Goal: Transaction & Acquisition: Purchase product/service

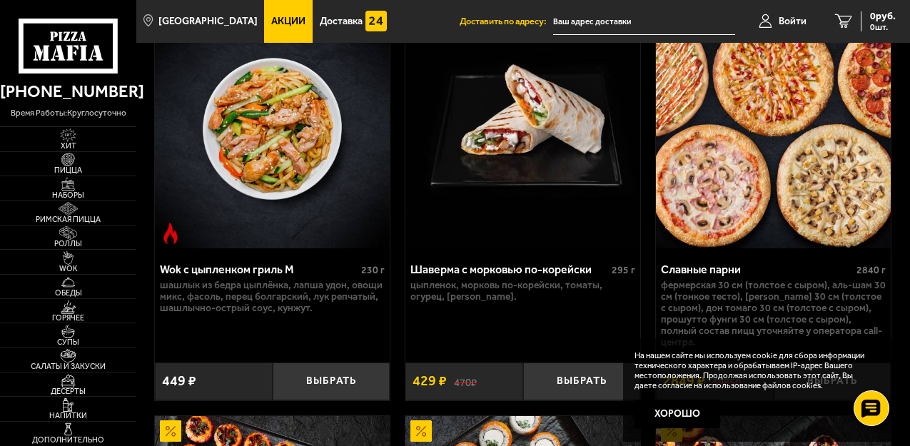
scroll to position [1142, 0]
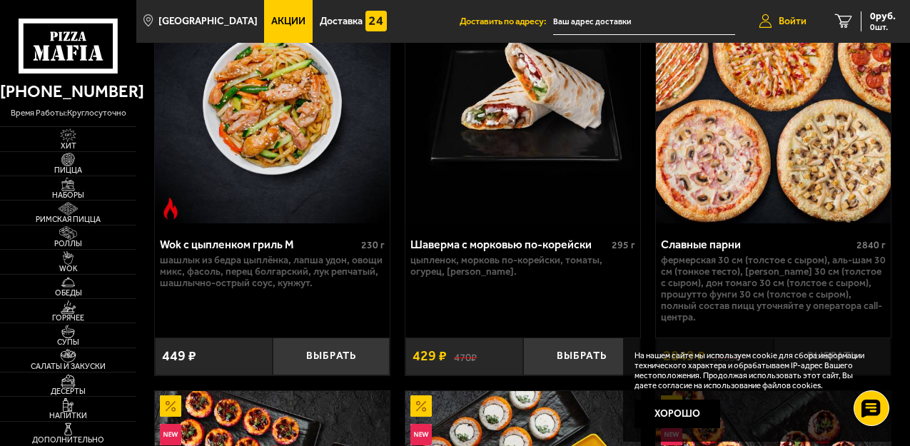
click at [784, 19] on span "Войти" at bounding box center [792, 21] width 28 height 10
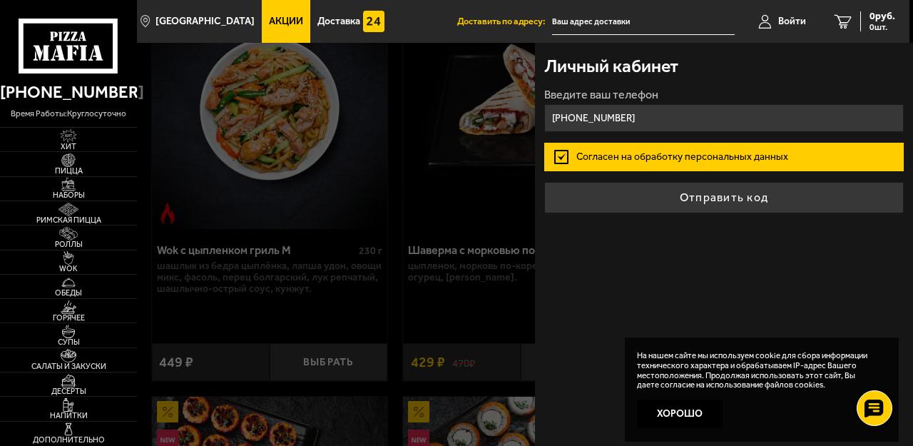
type input "[PHONE_NUMBER]"
click at [664, 153] on label "Согласен на обработку персональных данных" at bounding box center [723, 157] width 359 height 29
click at [0, 0] on input "Согласен на обработку персональных данных" at bounding box center [0, 0] width 0 height 0
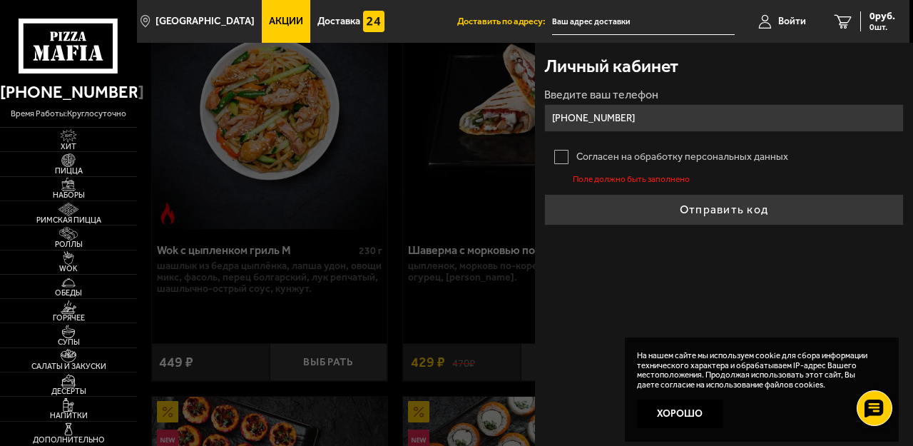
click at [561, 154] on label "Согласен на обработку персональных данных" at bounding box center [723, 157] width 359 height 29
click at [0, 0] on input "Согласен на обработку персональных данных" at bounding box center [0, 0] width 0 height 0
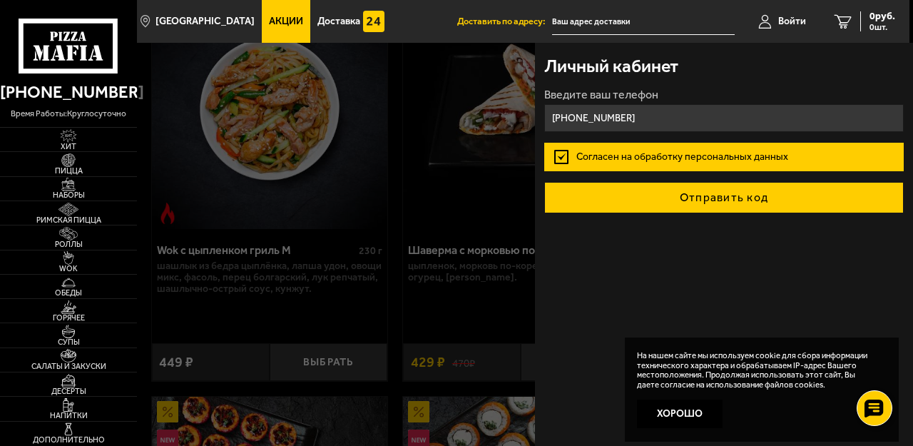
click at [678, 201] on button "Отправить код" at bounding box center [723, 197] width 359 height 31
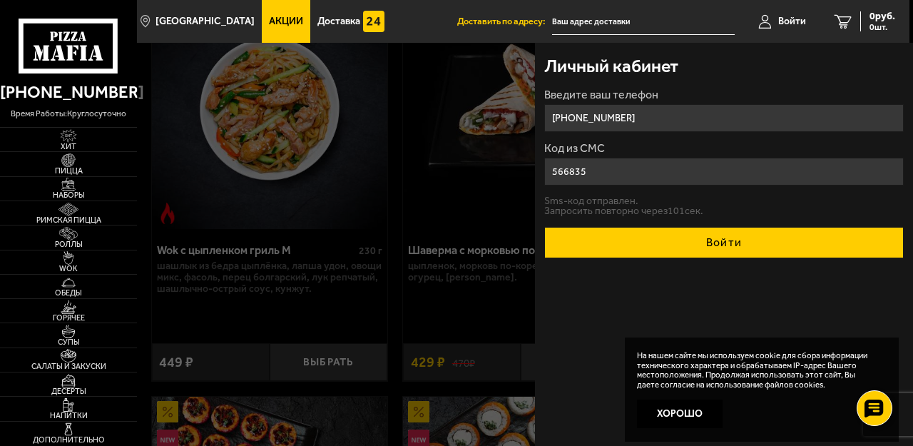
type input "566835"
click at [696, 238] on button "Войти" at bounding box center [723, 242] width 359 height 31
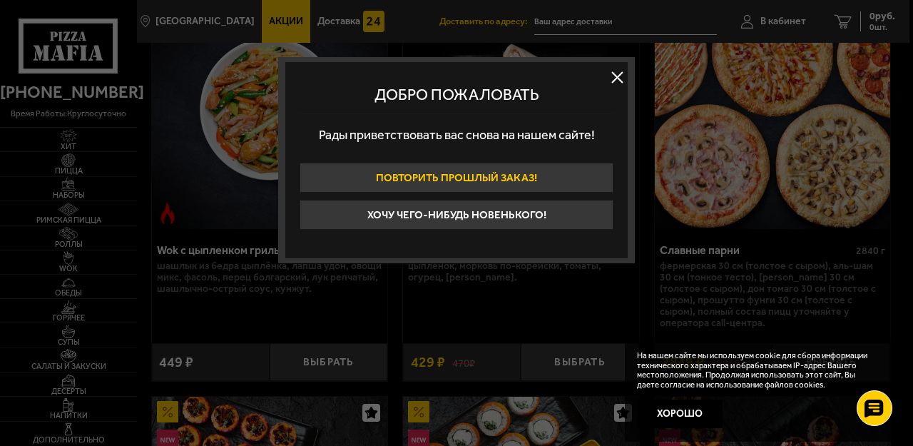
click at [462, 173] on button "Повторить прошлый заказ!" at bounding box center [457, 178] width 314 height 30
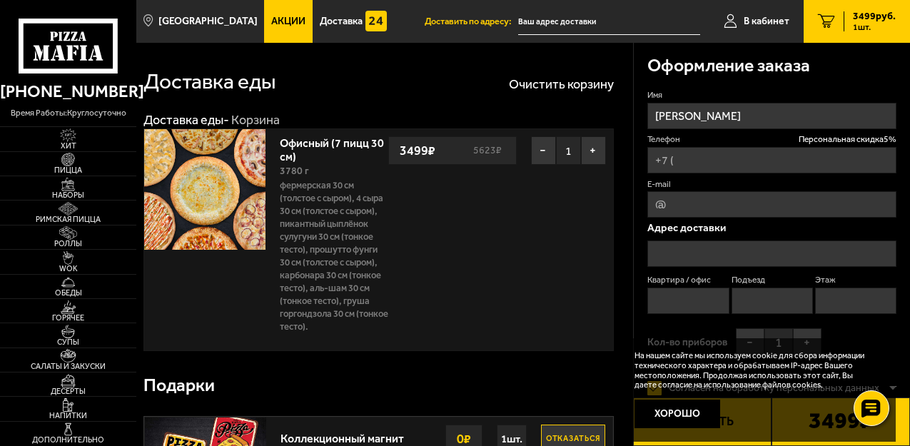
type input "[PHONE_NUMBER]"
type input "[STREET_ADDRESS]"
type input "1"
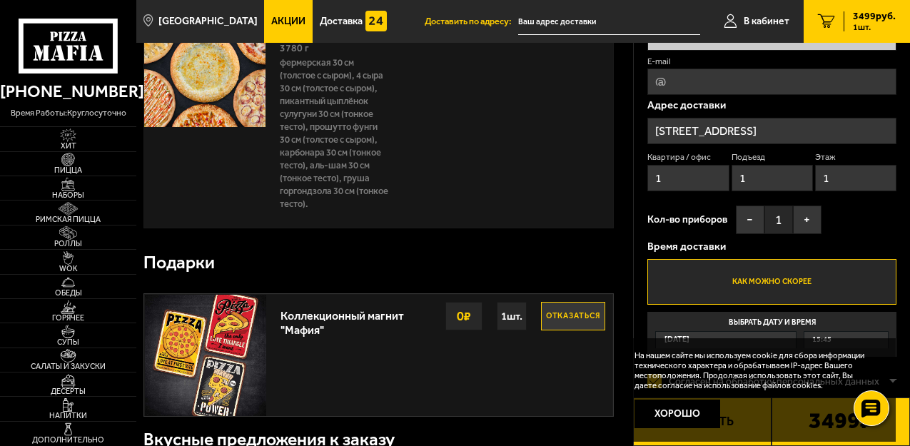
scroll to position [143, 0]
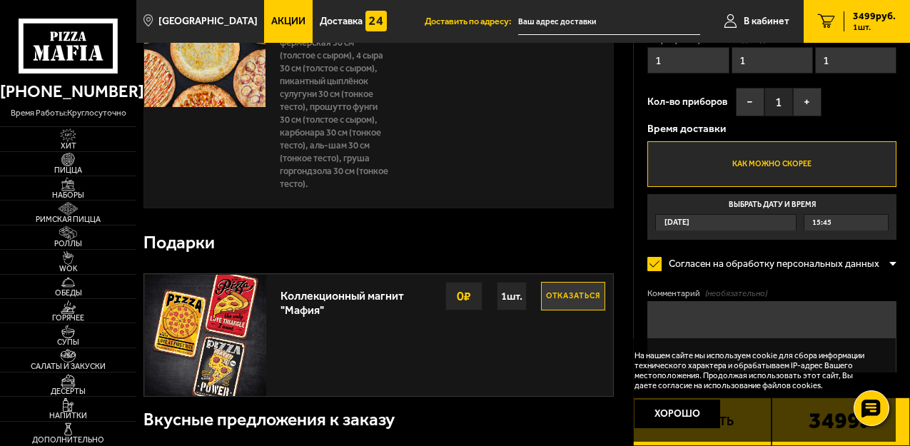
click at [741, 198] on label "Выбрать дату и время [DATE] 15:45" at bounding box center [771, 217] width 249 height 46
click at [0, 0] on input "Выбрать дату и время [DATE] 15:45" at bounding box center [0, 0] width 0 height 0
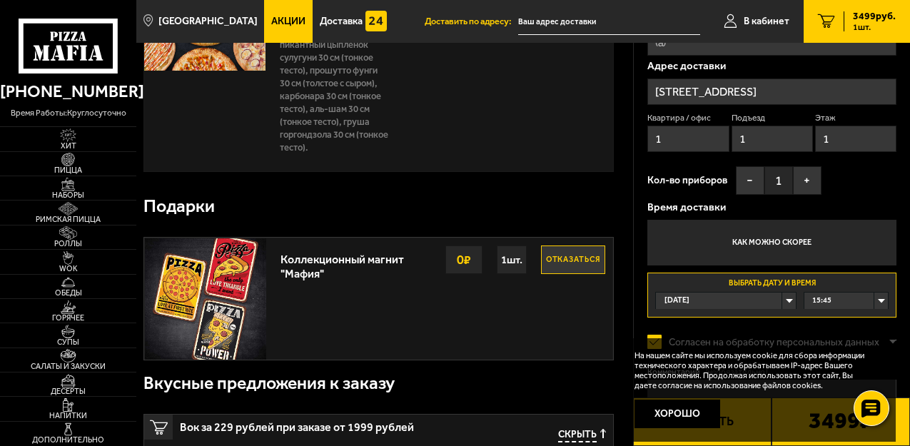
scroll to position [214, 0]
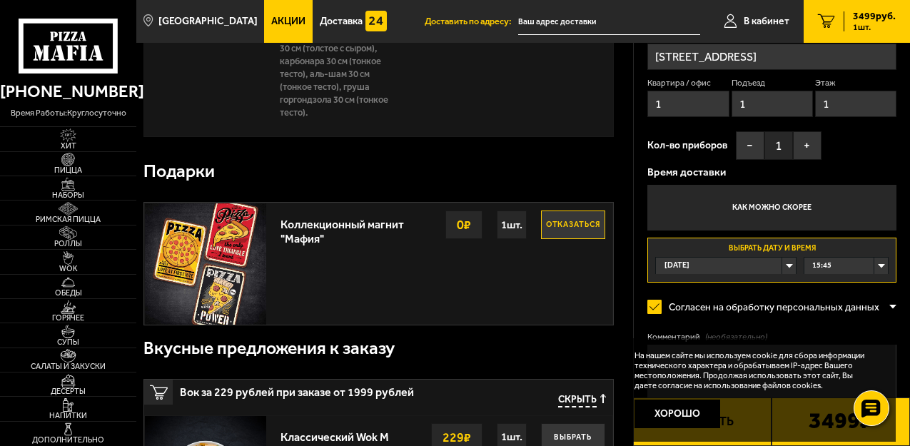
click at [711, 264] on div "[DATE]" at bounding box center [726, 266] width 140 height 16
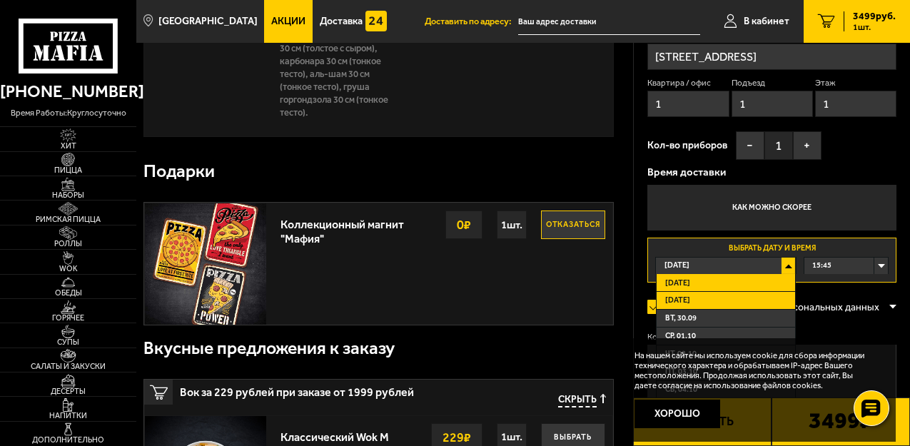
click at [694, 299] on li "[DATE]" at bounding box center [725, 301] width 138 height 18
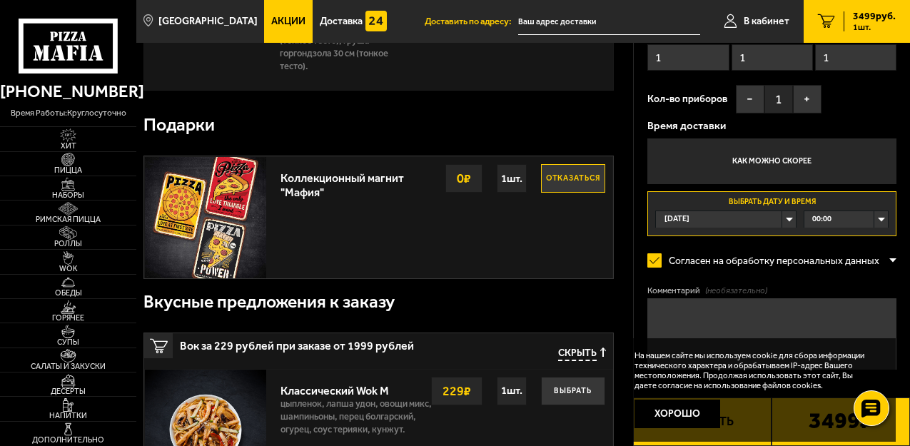
scroll to position [285, 0]
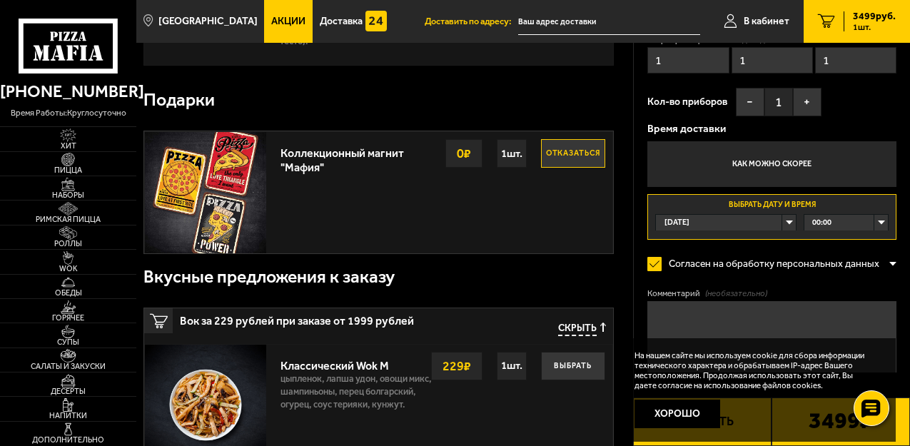
click at [725, 221] on div "[DATE]" at bounding box center [726, 223] width 140 height 16
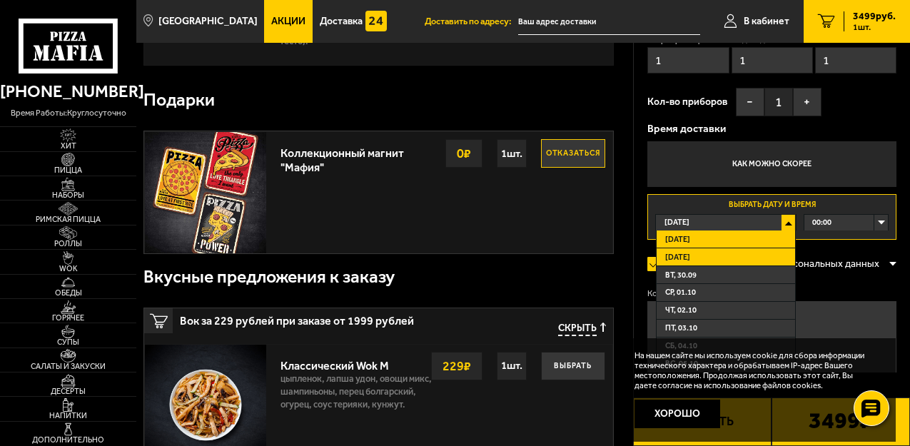
click at [708, 255] on li "[DATE]" at bounding box center [725, 257] width 138 height 18
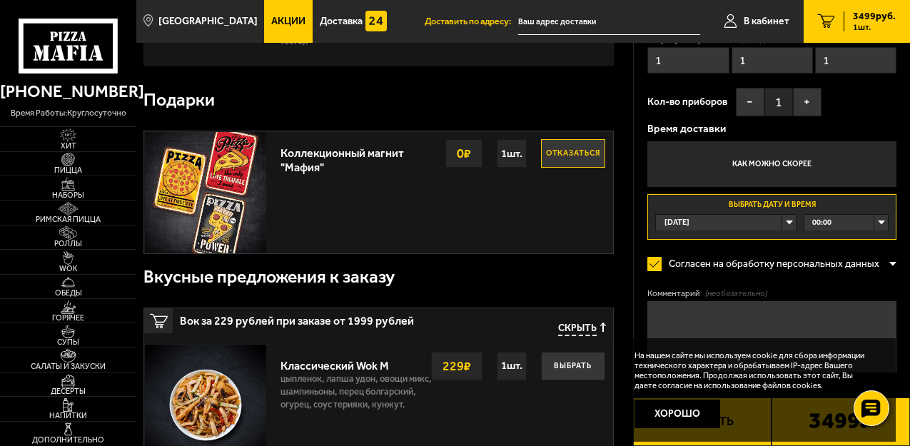
click at [853, 220] on div "00:00" at bounding box center [845, 223] width 83 height 16
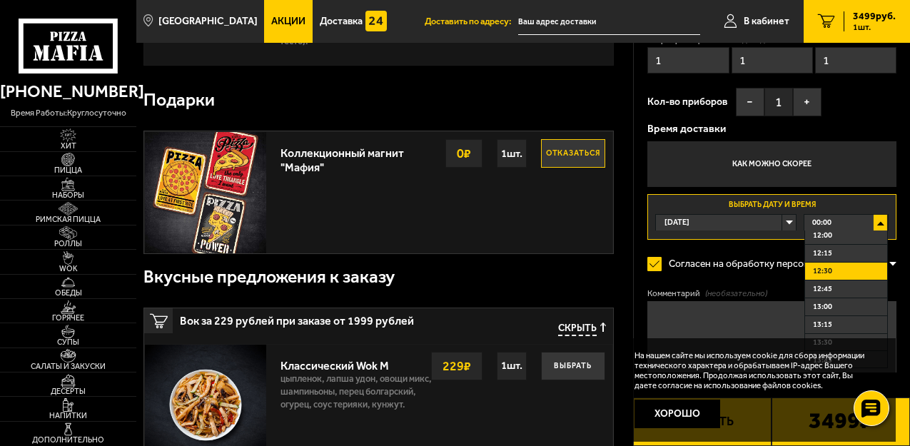
scroll to position [785, 0]
click at [833, 259] on li "11:15" at bounding box center [846, 254] width 82 height 18
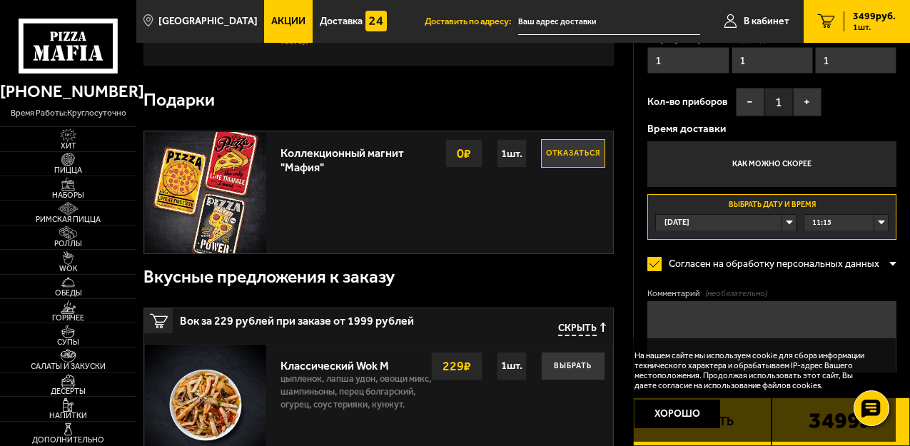
click at [788, 228] on div "[DATE]" at bounding box center [726, 223] width 140 height 16
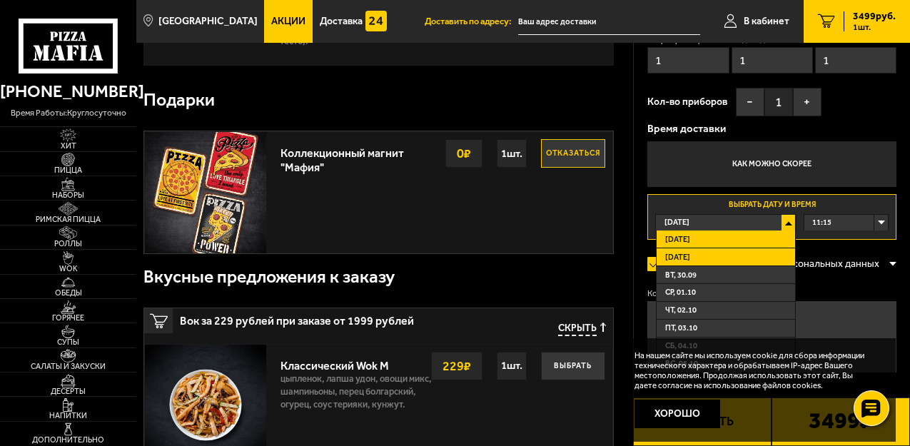
click at [683, 260] on span "[DATE]" at bounding box center [677, 257] width 25 height 11
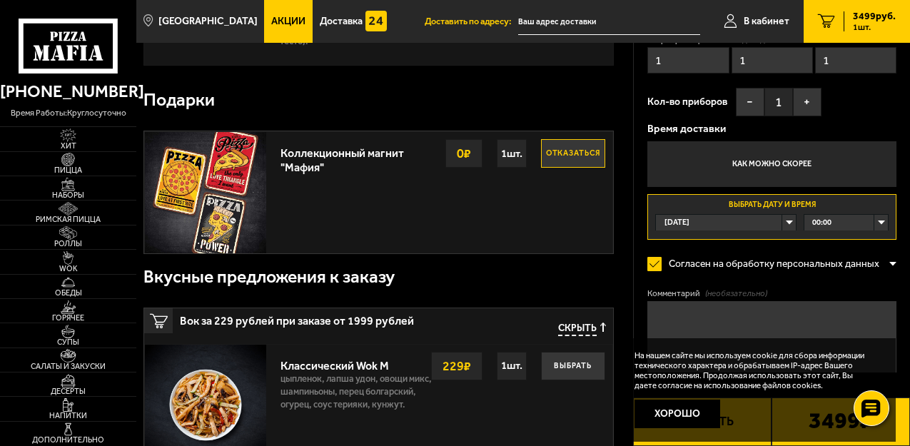
click at [723, 222] on div "[DATE]" at bounding box center [726, 223] width 140 height 16
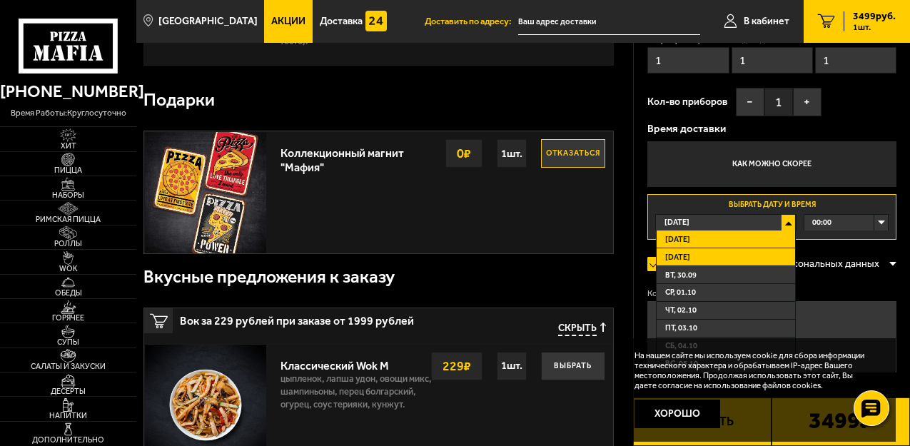
click at [684, 259] on span "[DATE]" at bounding box center [677, 257] width 25 height 11
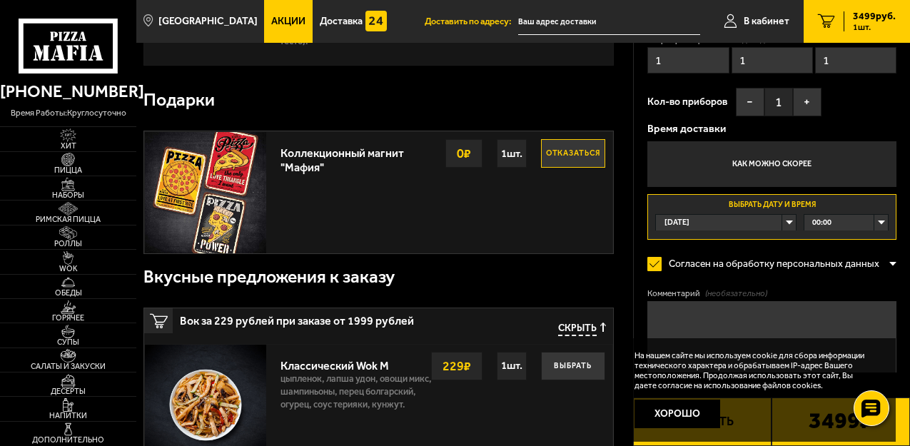
click at [878, 220] on div "00:00" at bounding box center [845, 223] width 83 height 16
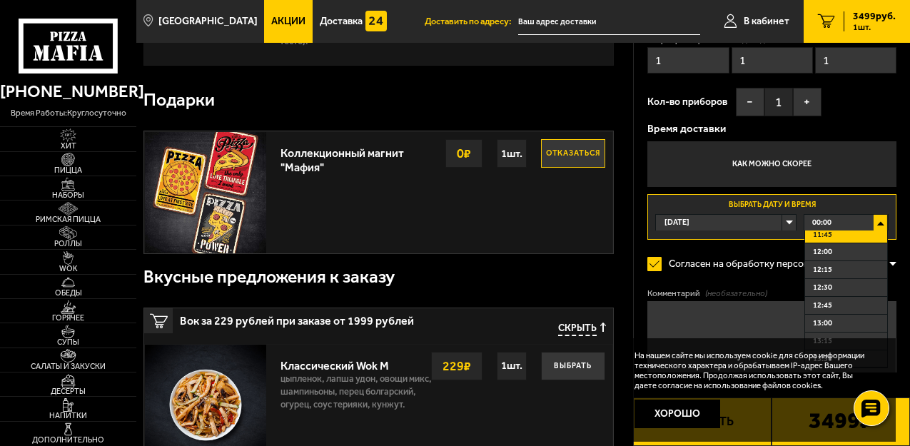
scroll to position [856, 0]
click at [880, 218] on div "00:00" at bounding box center [845, 223] width 83 height 16
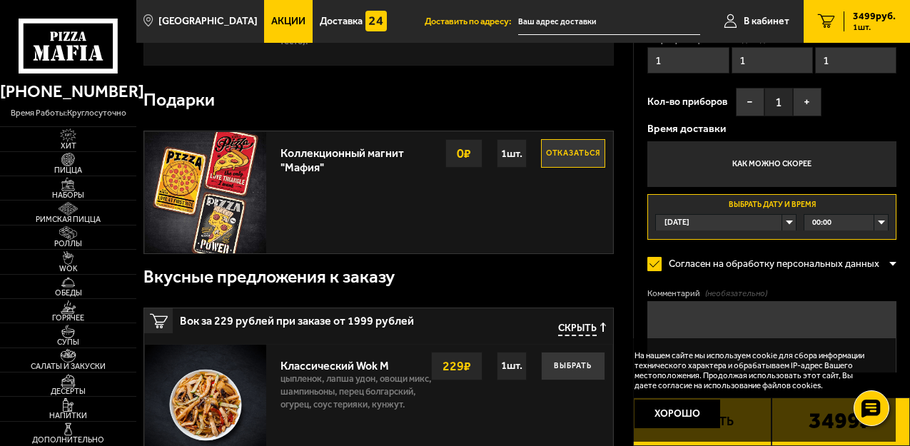
click at [885, 26] on input "[STREET_ADDRESS]" at bounding box center [771, 13] width 249 height 26
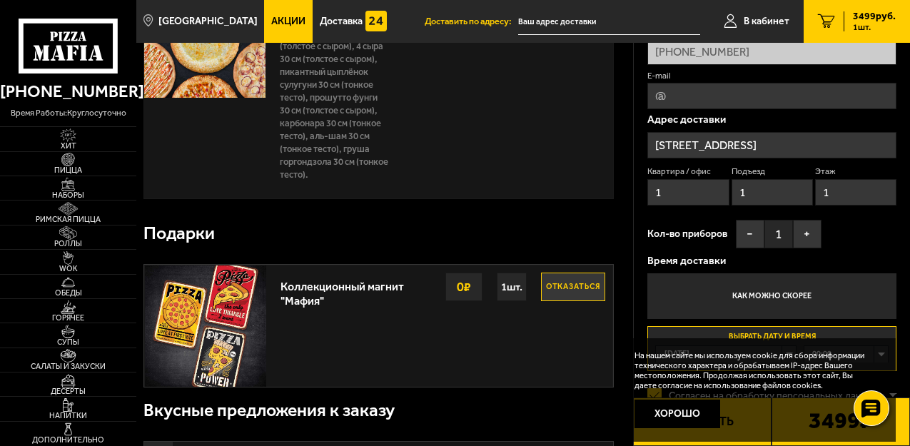
scroll to position [285, 0]
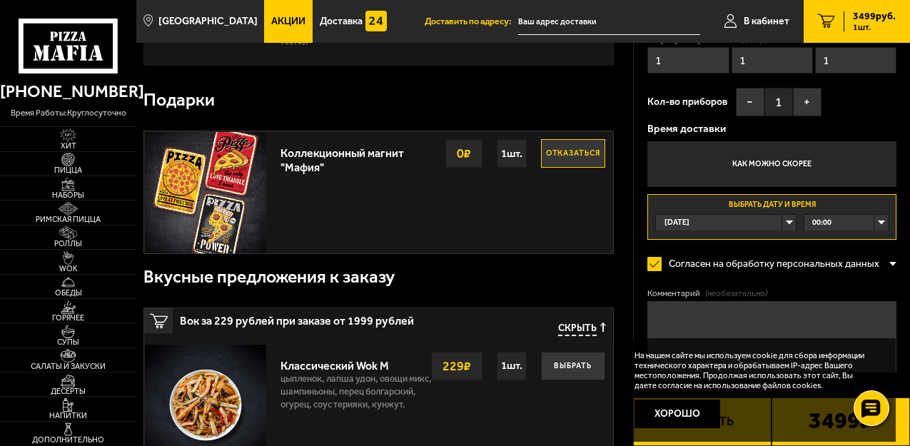
click at [880, 223] on div "00:00" at bounding box center [845, 223] width 83 height 16
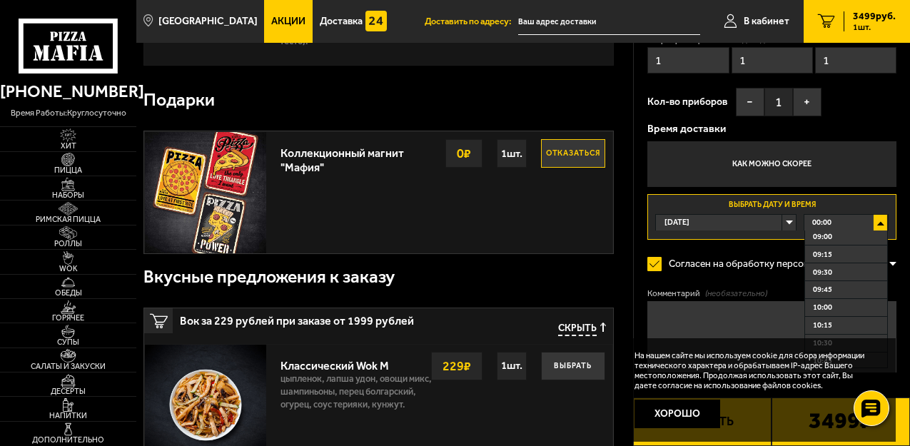
scroll to position [785, 0]
click at [829, 250] on span "11:15" at bounding box center [822, 253] width 19 height 11
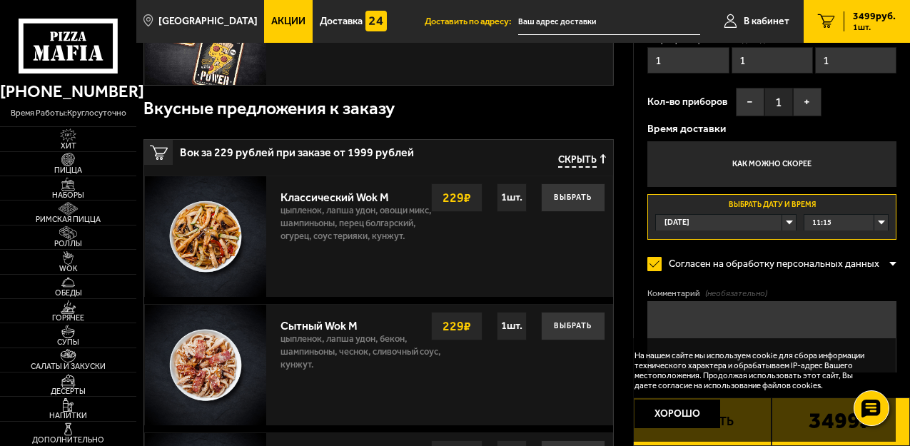
scroll to position [499, 0]
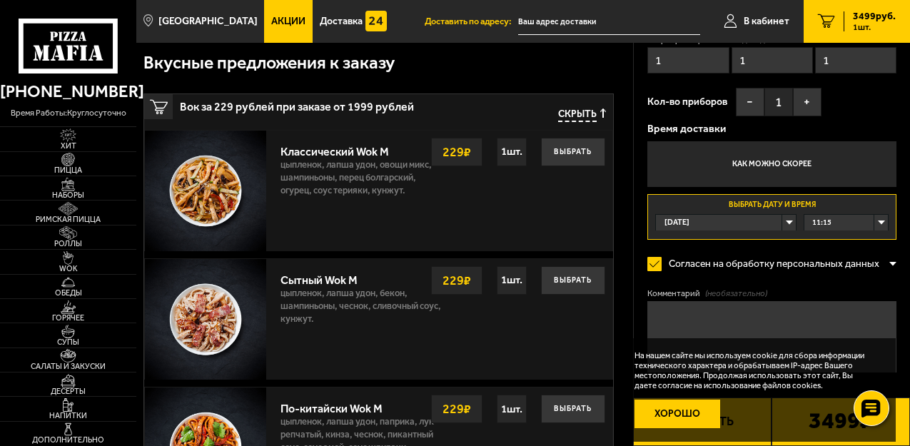
click at [696, 414] on button "Хорошо" at bounding box center [677, 414] width 86 height 29
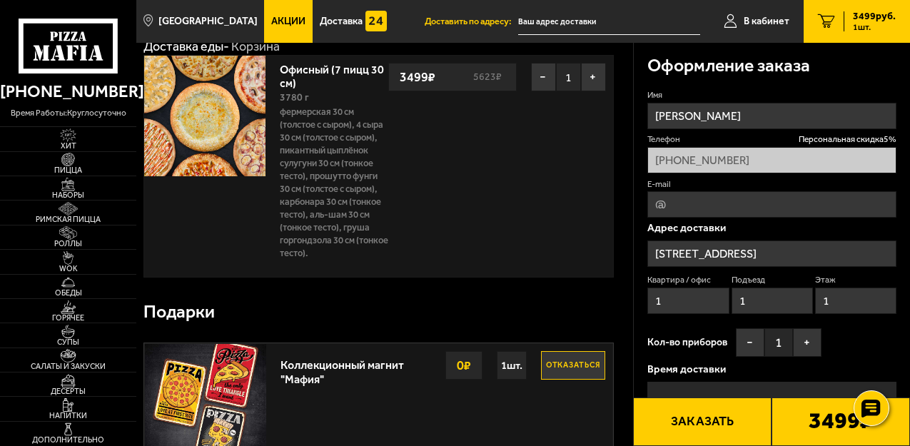
scroll to position [0, 0]
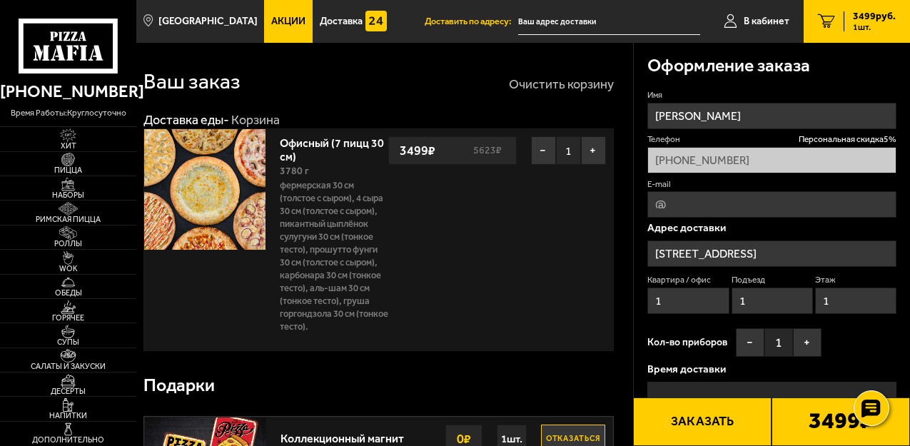
click at [533, 88] on button "Очистить корзину" at bounding box center [561, 84] width 105 height 13
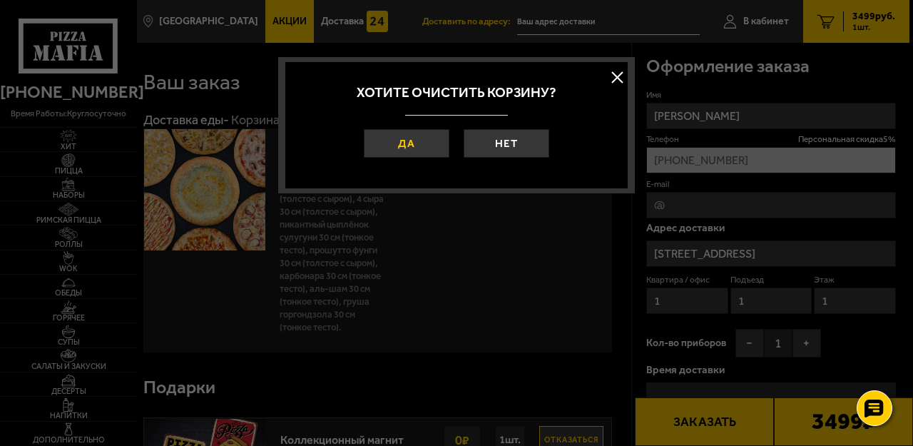
click at [418, 141] on button "Да" at bounding box center [407, 143] width 86 height 29
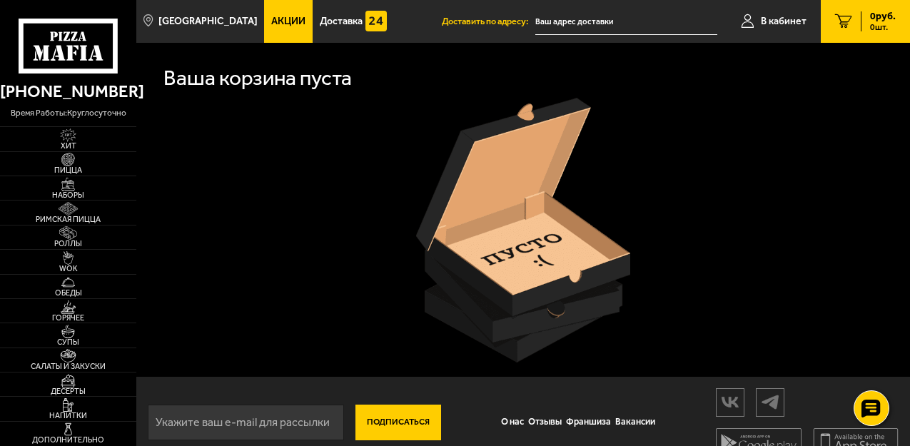
scroll to position [22, 0]
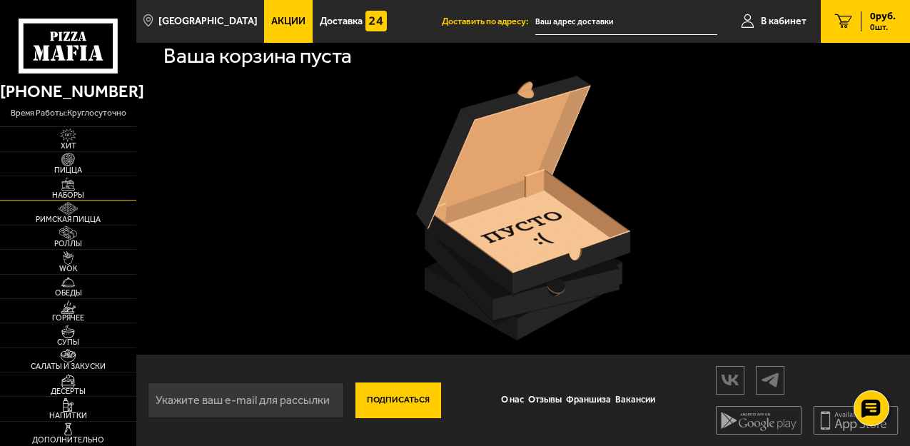
click at [76, 196] on span "Наборы" at bounding box center [68, 195] width 136 height 8
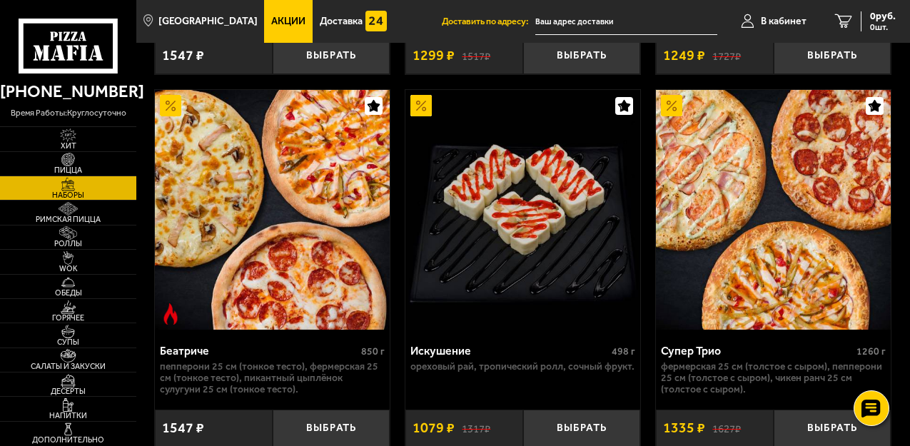
scroll to position [1213, 0]
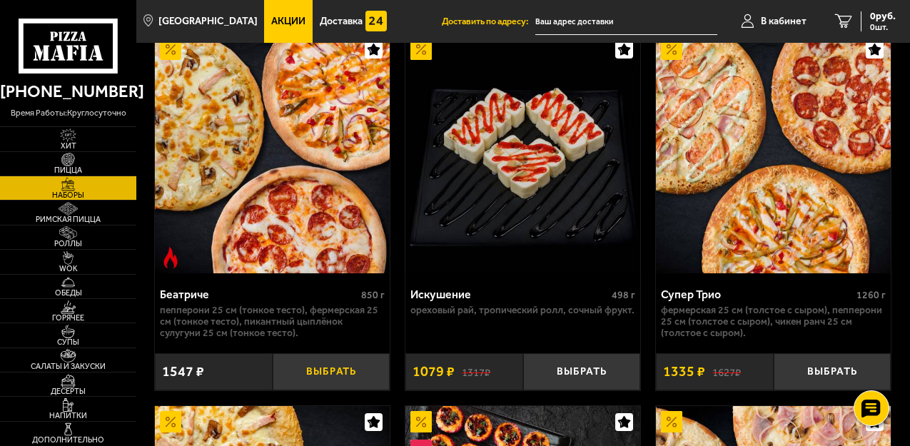
click at [337, 381] on button "Выбрать" at bounding box center [332, 372] width 118 height 38
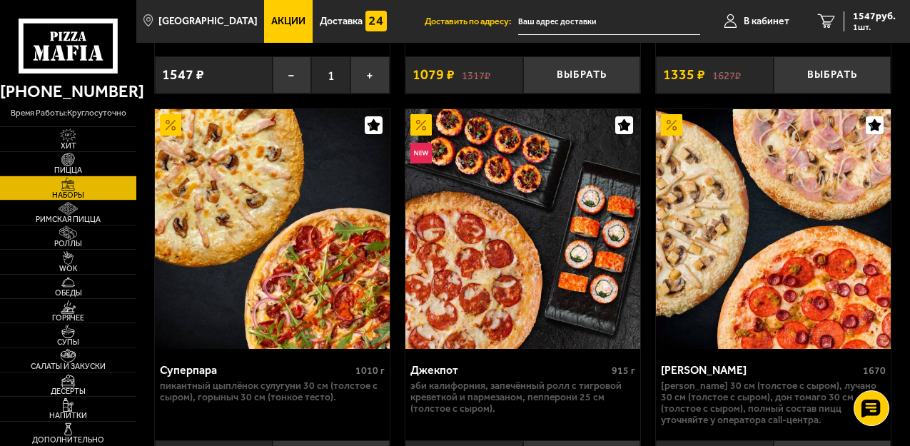
scroll to position [1641, 0]
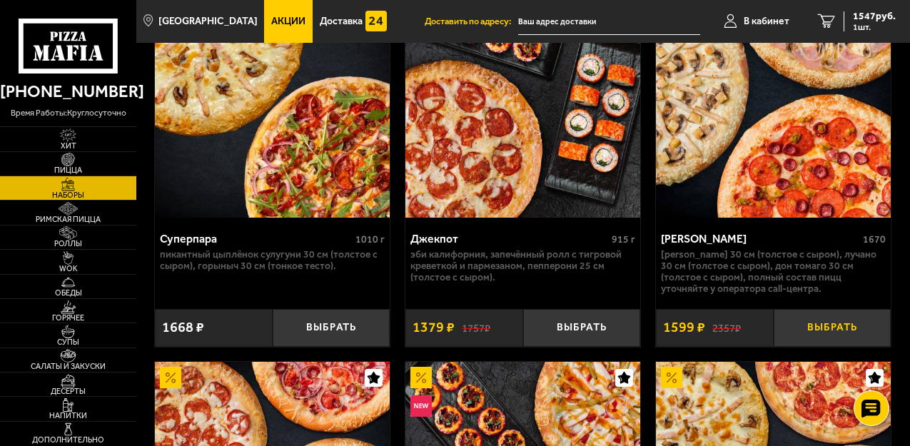
click at [821, 337] on button "Выбрать" at bounding box center [832, 328] width 118 height 38
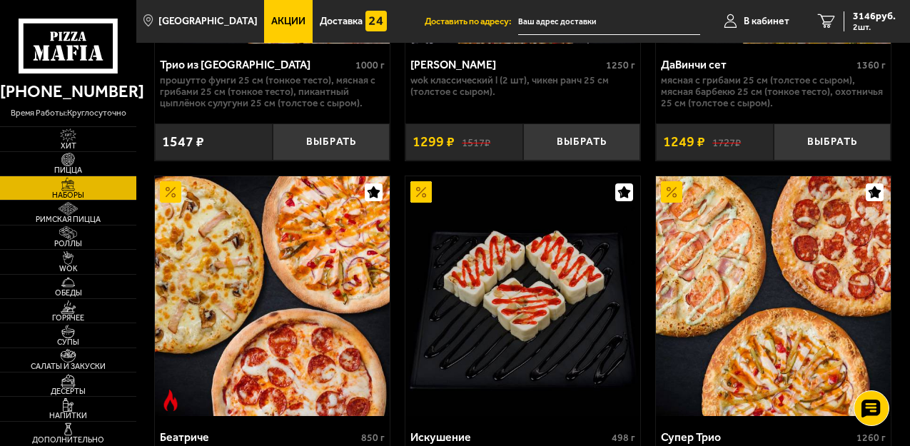
scroll to position [1213, 0]
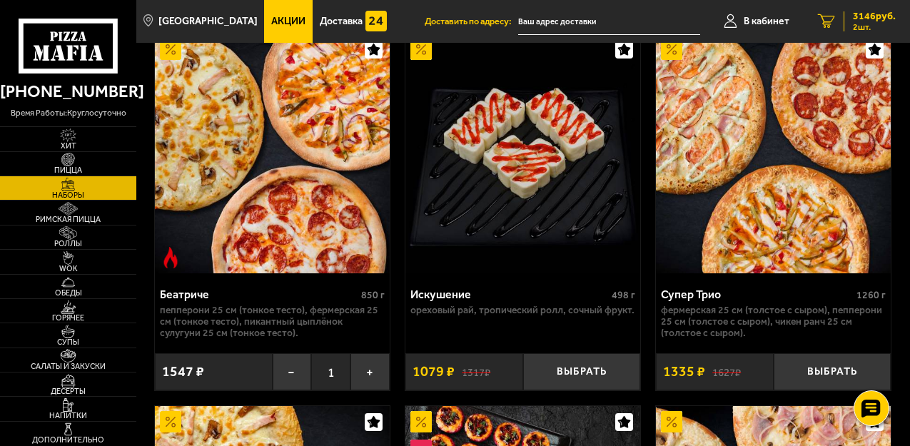
click at [825, 20] on icon "2" at bounding box center [826, 21] width 17 height 14
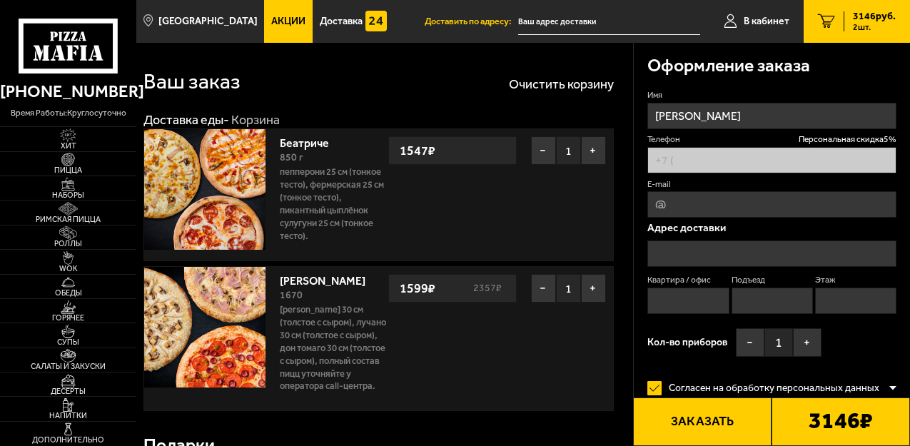
type input "[PHONE_NUMBER]"
type input "[STREET_ADDRESS]"
type input "1"
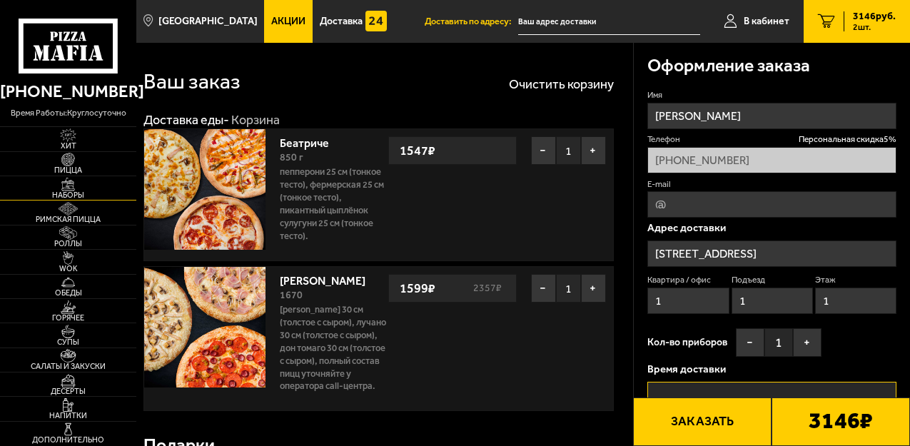
click at [66, 190] on img at bounding box center [68, 185] width 36 height 14
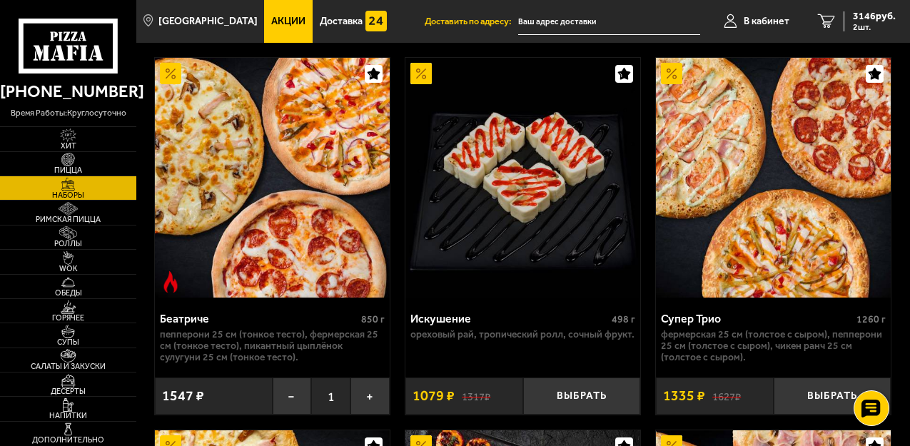
scroll to position [1213, 0]
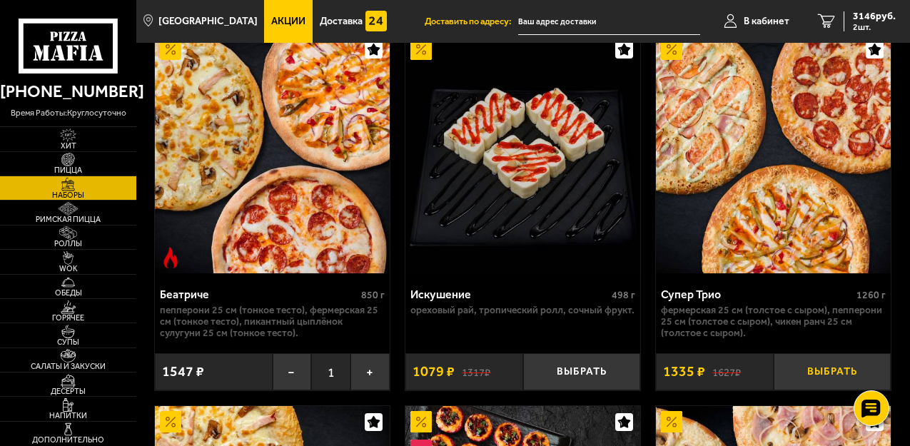
click at [819, 376] on button "Выбрать" at bounding box center [832, 372] width 118 height 38
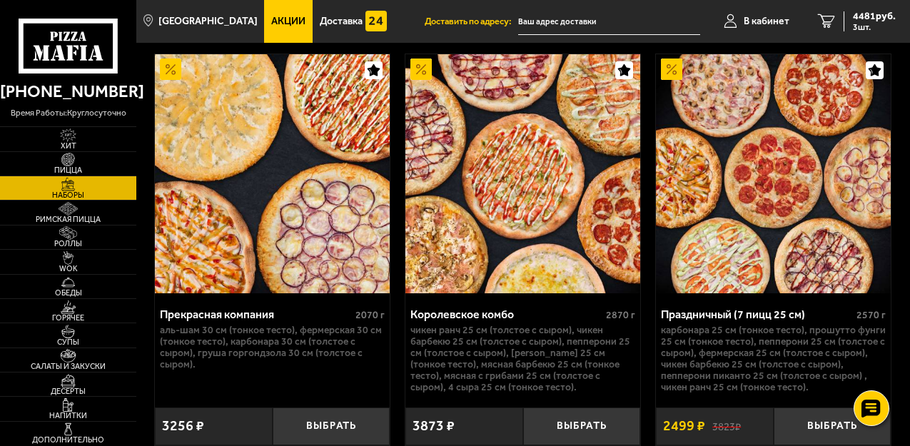
scroll to position [3567, 0]
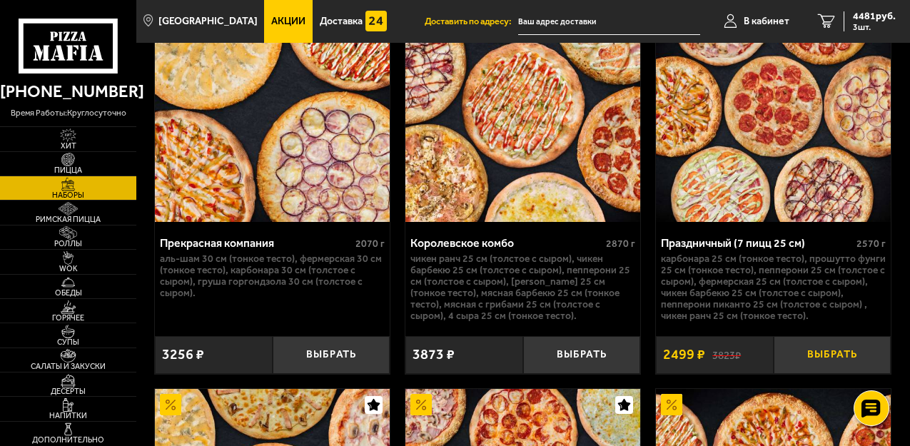
click at [829, 362] on button "Выбрать" at bounding box center [832, 355] width 118 height 38
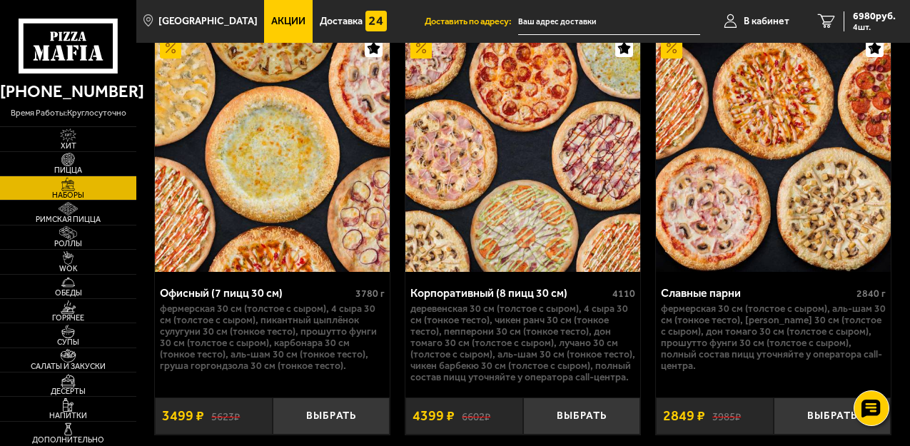
scroll to position [3995, 0]
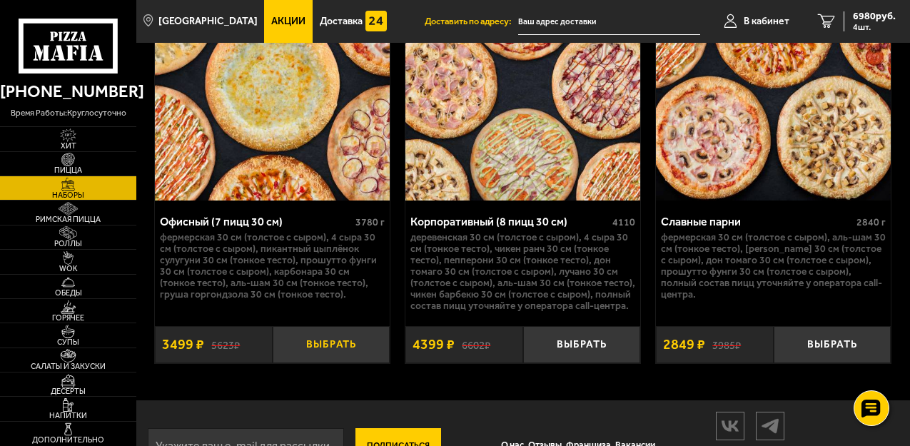
click at [317, 357] on button "Выбрать" at bounding box center [332, 345] width 118 height 38
click at [826, 23] on icon "5" at bounding box center [820, 21] width 17 height 14
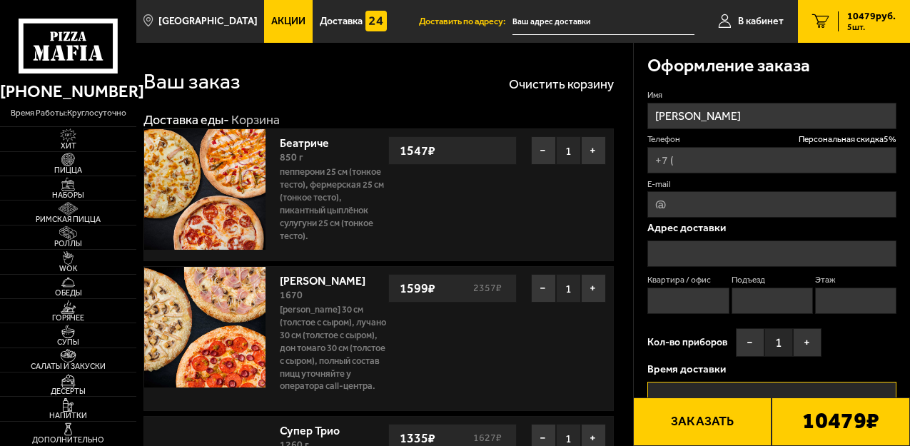
type input "[PHONE_NUMBER]"
type input "[STREET_ADDRESS]"
type input "1"
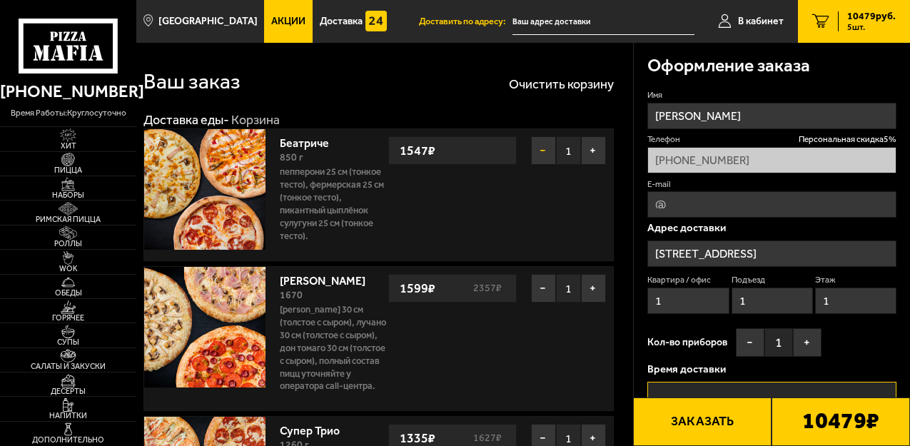
click at [544, 155] on button "−" at bounding box center [543, 150] width 25 height 29
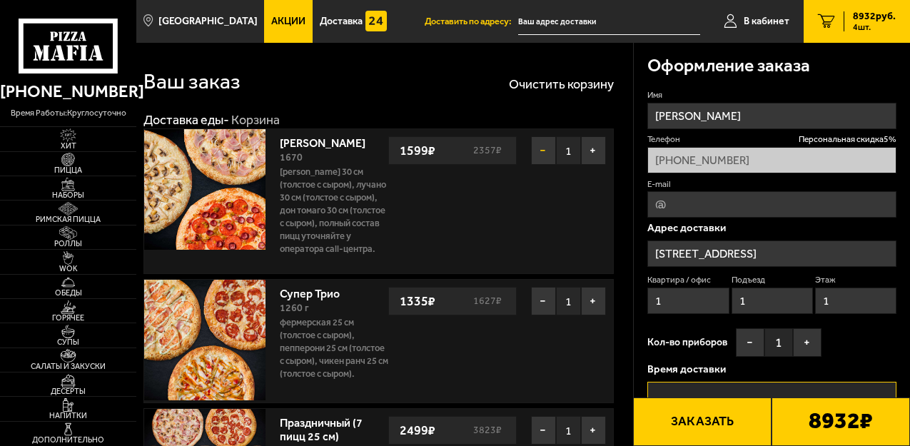
click at [541, 152] on button "−" at bounding box center [543, 150] width 25 height 29
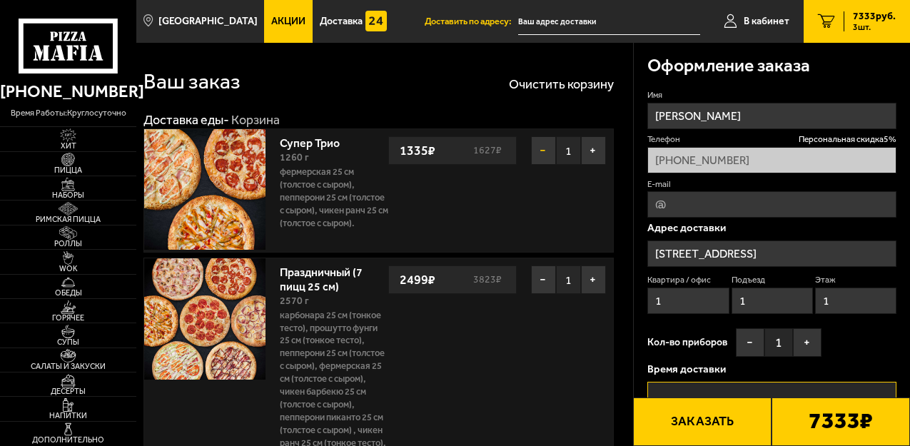
click at [539, 152] on button "−" at bounding box center [543, 150] width 25 height 29
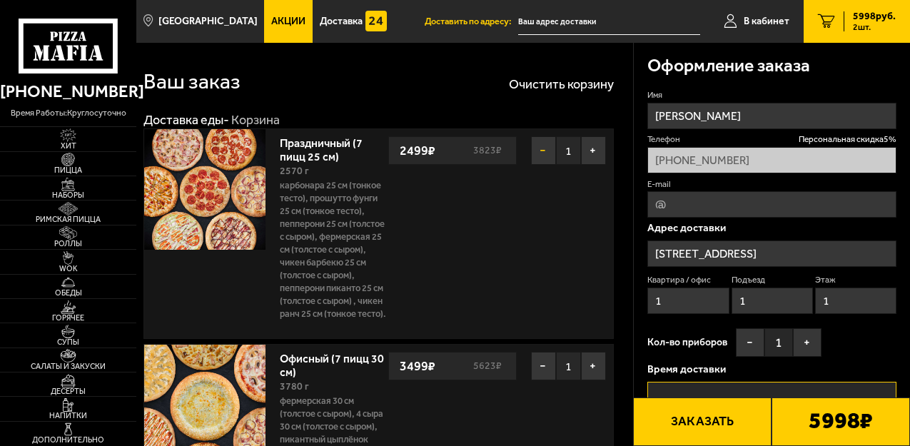
click at [537, 146] on button "−" at bounding box center [543, 150] width 25 height 29
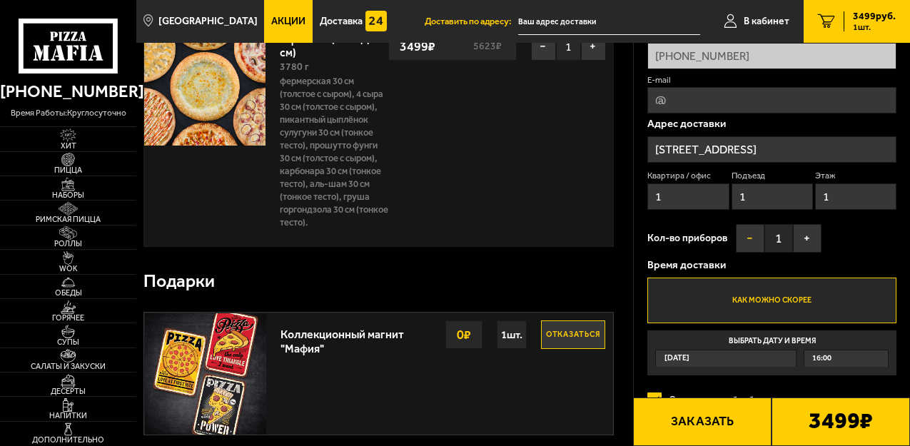
scroll to position [143, 0]
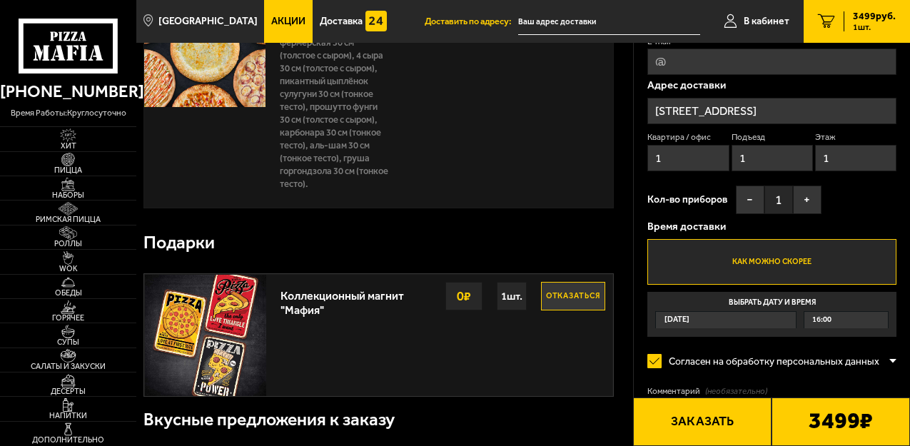
click at [735, 320] on div "[DATE]" at bounding box center [726, 320] width 140 height 16
click at [0, 0] on input "Выбрать дату и время [DATE] 16:00" at bounding box center [0, 0] width 0 height 0
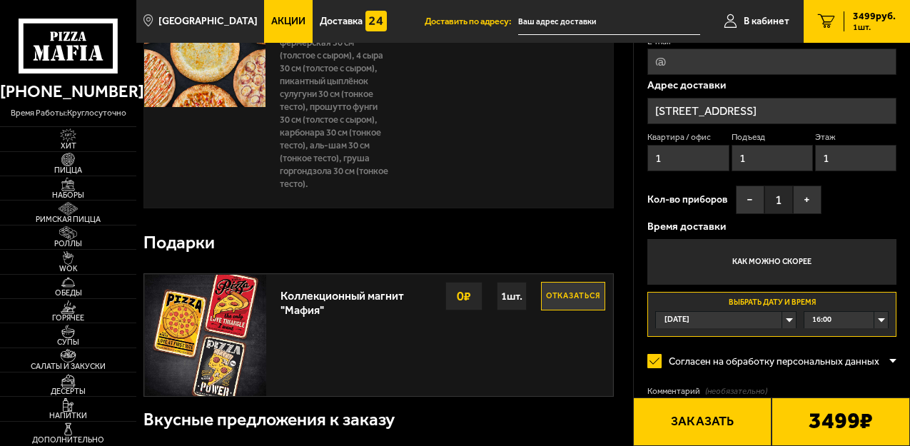
click at [784, 317] on div "[DATE]" at bounding box center [726, 320] width 140 height 16
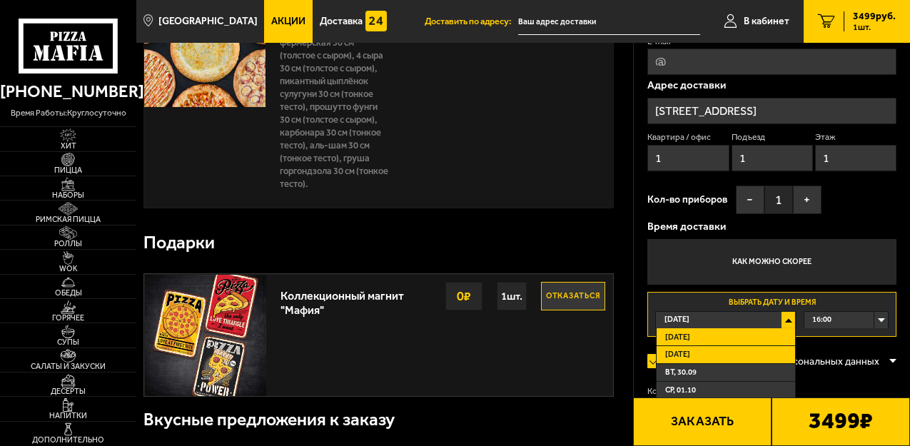
click at [701, 359] on li "[DATE]" at bounding box center [725, 355] width 138 height 18
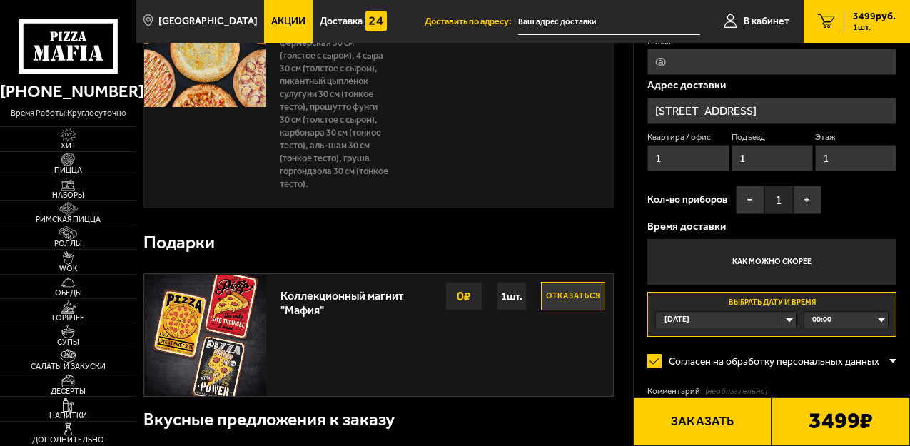
click at [757, 317] on div "[DATE]" at bounding box center [726, 320] width 140 height 16
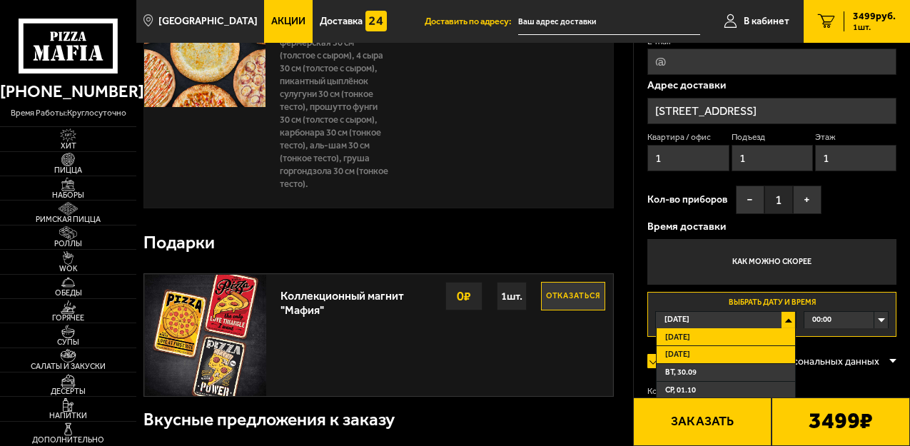
click at [681, 352] on span "[DATE]" at bounding box center [677, 354] width 25 height 11
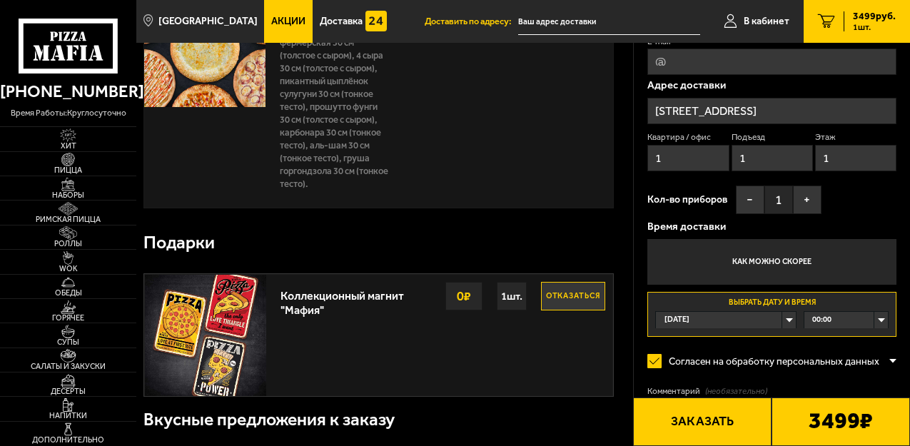
click at [879, 317] on div "00:00" at bounding box center [845, 320] width 83 height 16
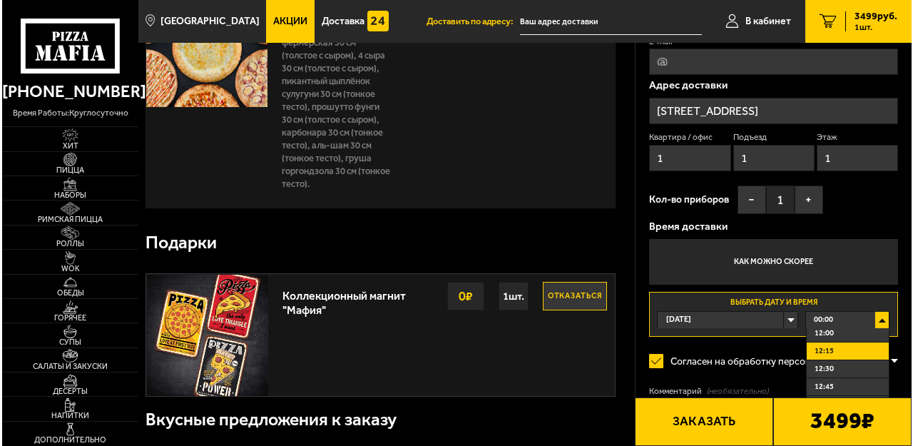
scroll to position [785, 0]
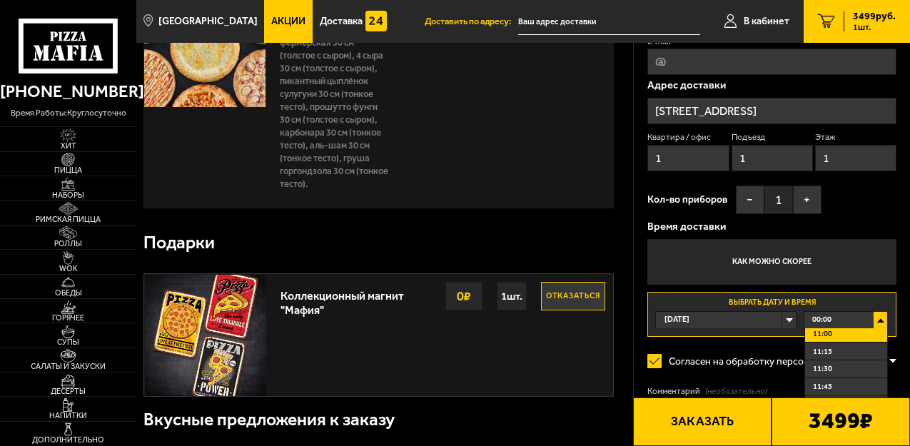
click at [839, 337] on li "11:00" at bounding box center [846, 334] width 82 height 18
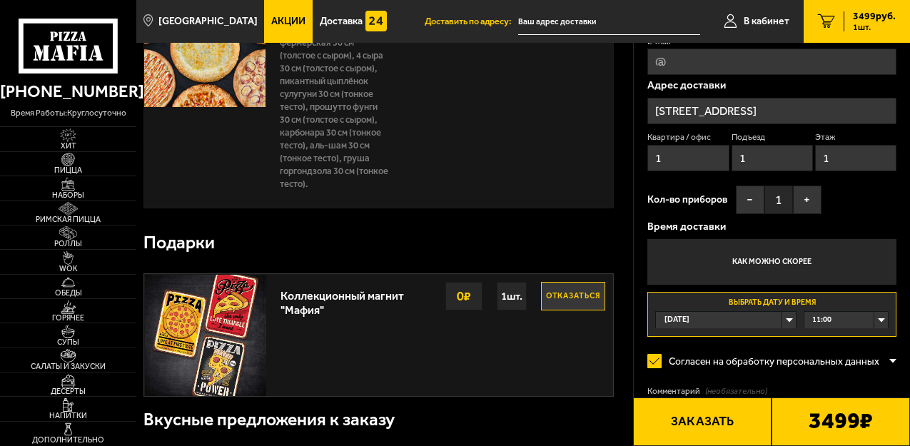
click at [573, 288] on button "Отказаться" at bounding box center [573, 296] width 64 height 29
click at [713, 417] on button "Заказать" at bounding box center [702, 421] width 138 height 49
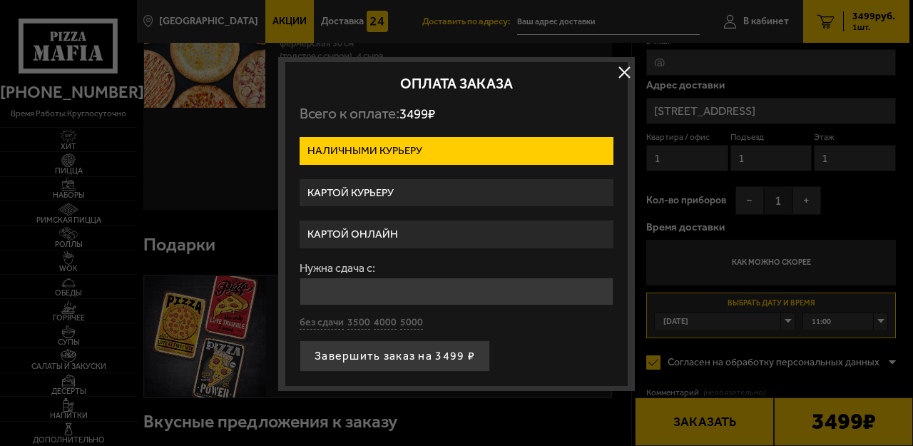
click at [384, 233] on label "Картой онлайн" at bounding box center [457, 234] width 314 height 28
click at [0, 0] on input "Картой онлайн" at bounding box center [0, 0] width 0 height 0
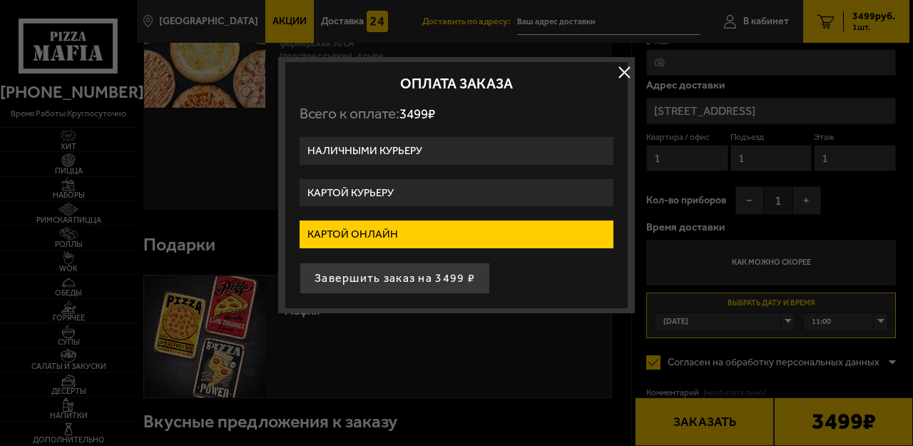
click at [376, 186] on label "Картой курьеру" at bounding box center [457, 193] width 314 height 28
click at [0, 0] on input "Картой курьеру" at bounding box center [0, 0] width 0 height 0
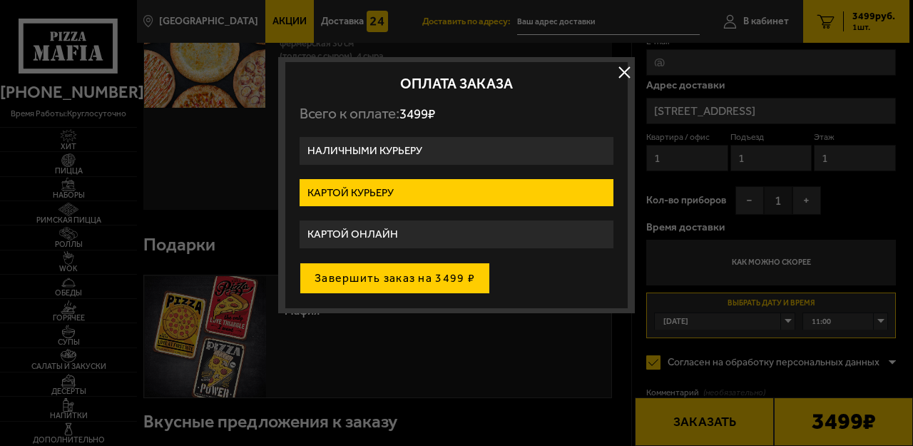
click at [403, 279] on button "Завершить заказ на 3499 ₽" at bounding box center [395, 278] width 190 height 31
